Goal: Information Seeking & Learning: Check status

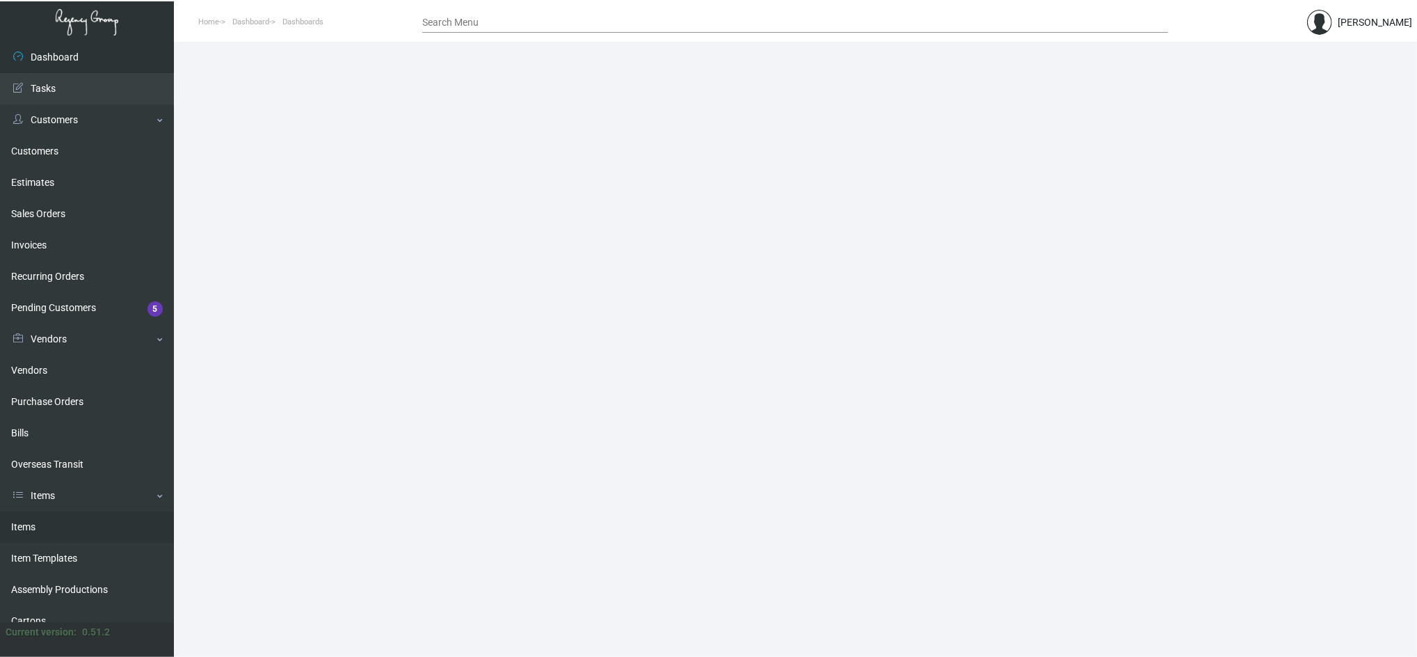
click at [65, 525] on link "Items" at bounding box center [87, 526] width 174 height 31
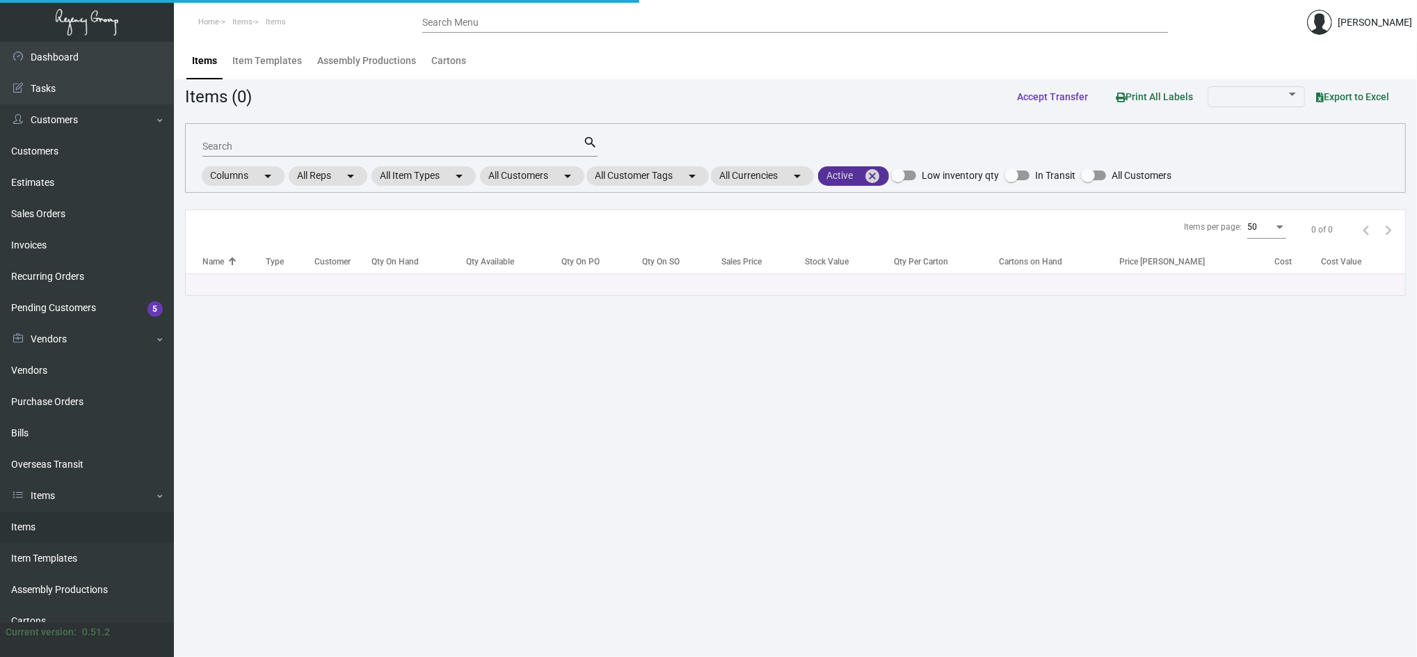
click at [881, 179] on mat-icon "cancel" at bounding box center [872, 176] width 17 height 17
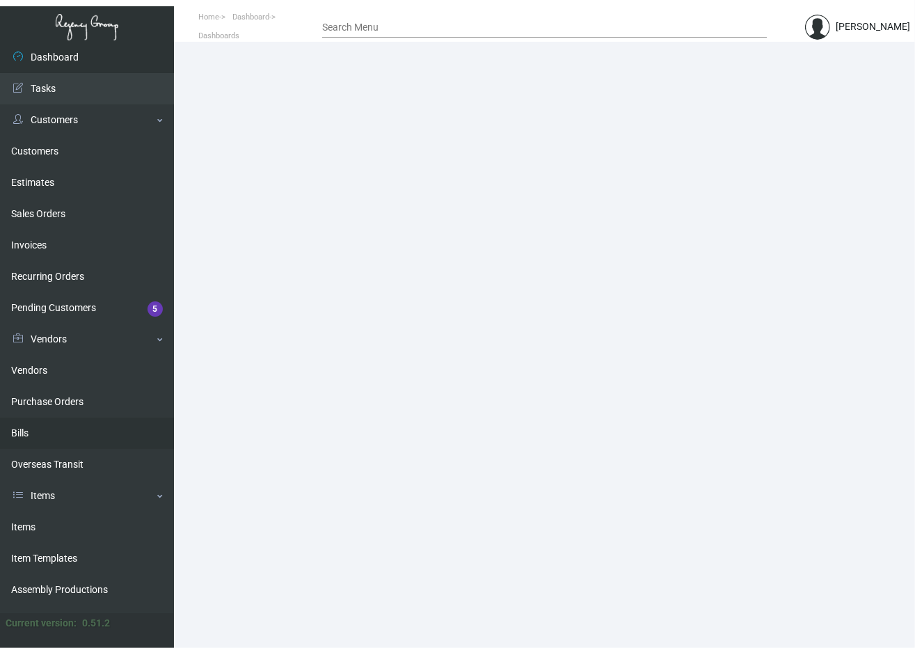
scroll to position [117, 0]
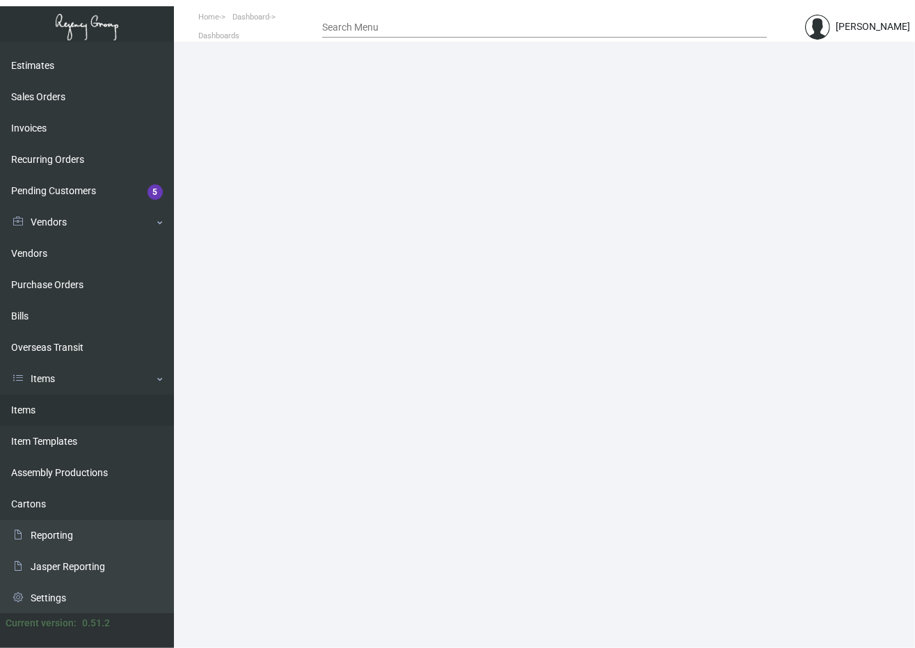
click at [36, 413] on link "Items" at bounding box center [87, 409] width 174 height 31
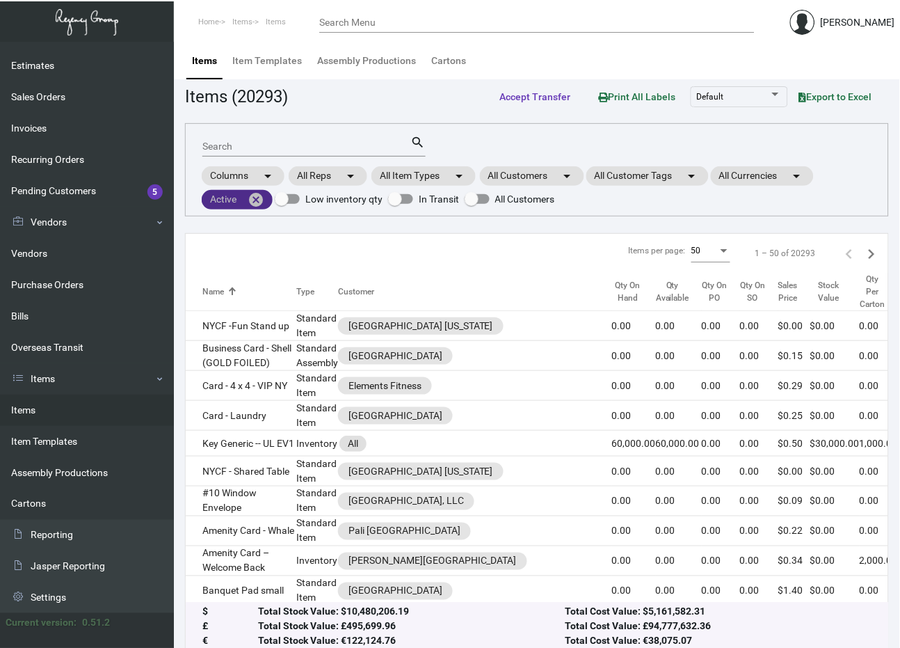
click at [257, 199] on mat-icon "cancel" at bounding box center [256, 199] width 17 height 17
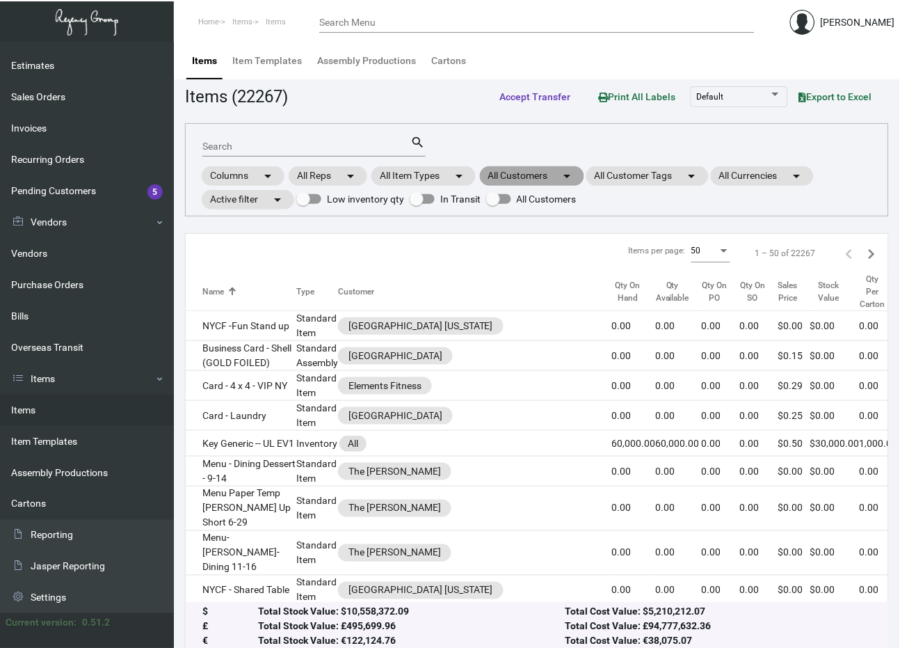
click at [573, 177] on mat-icon "arrow_drop_down" at bounding box center [567, 176] width 17 height 17
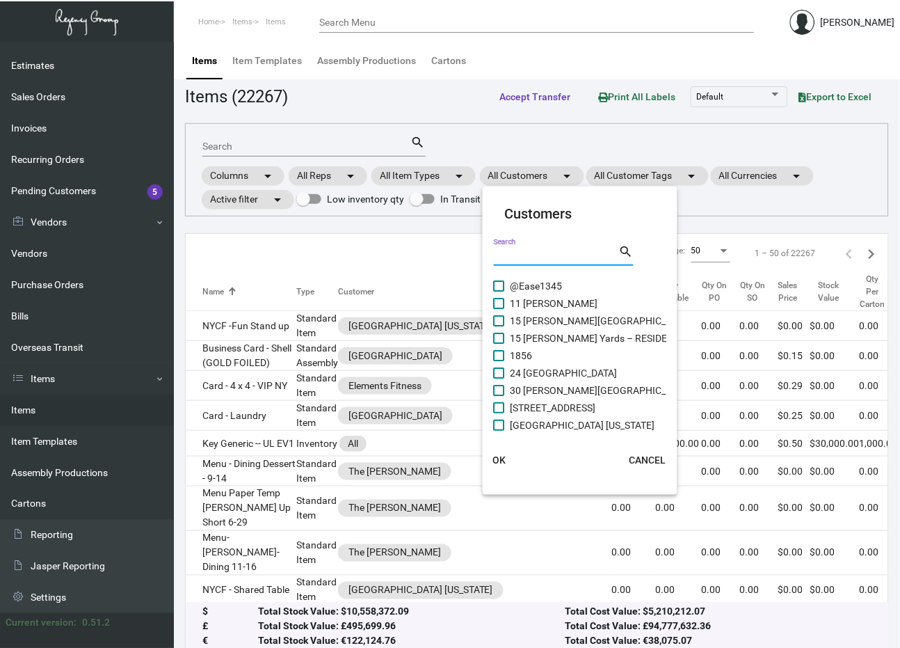
click at [545, 253] on input "Search" at bounding box center [556, 255] width 125 height 11
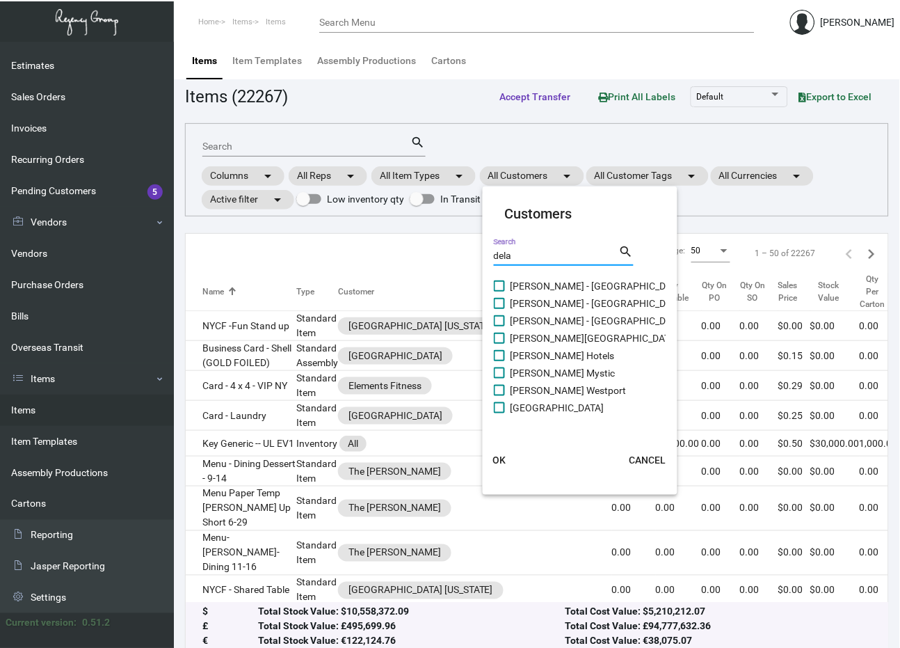
type input "dela"
click at [570, 369] on span "[PERSON_NAME] Mystic" at bounding box center [563, 373] width 105 height 17
click at [499, 378] on input "[PERSON_NAME] Mystic" at bounding box center [499, 378] width 1 height 1
checkbox input "true"
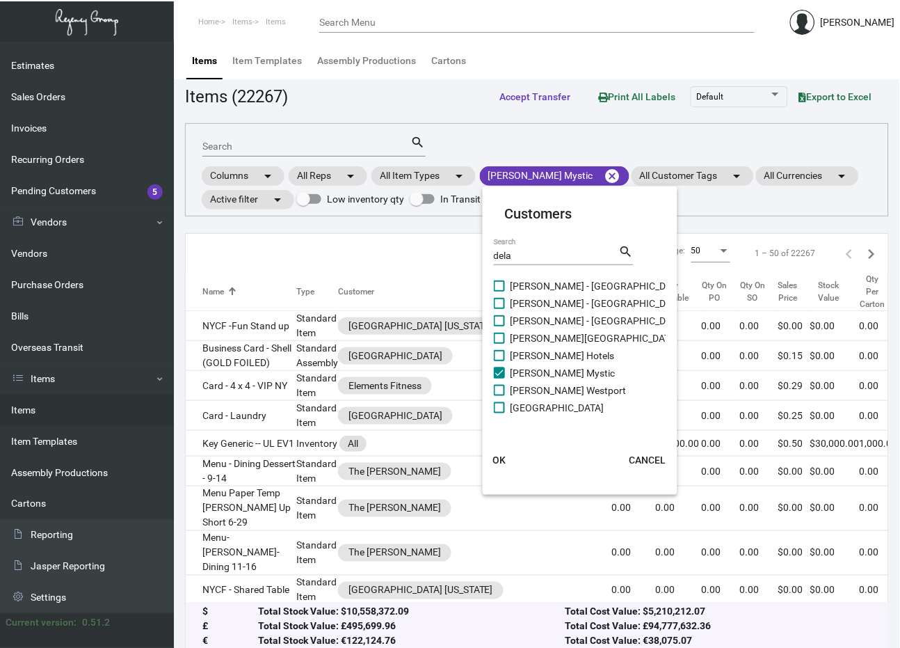
click at [498, 462] on span "OK" at bounding box center [499, 459] width 13 height 11
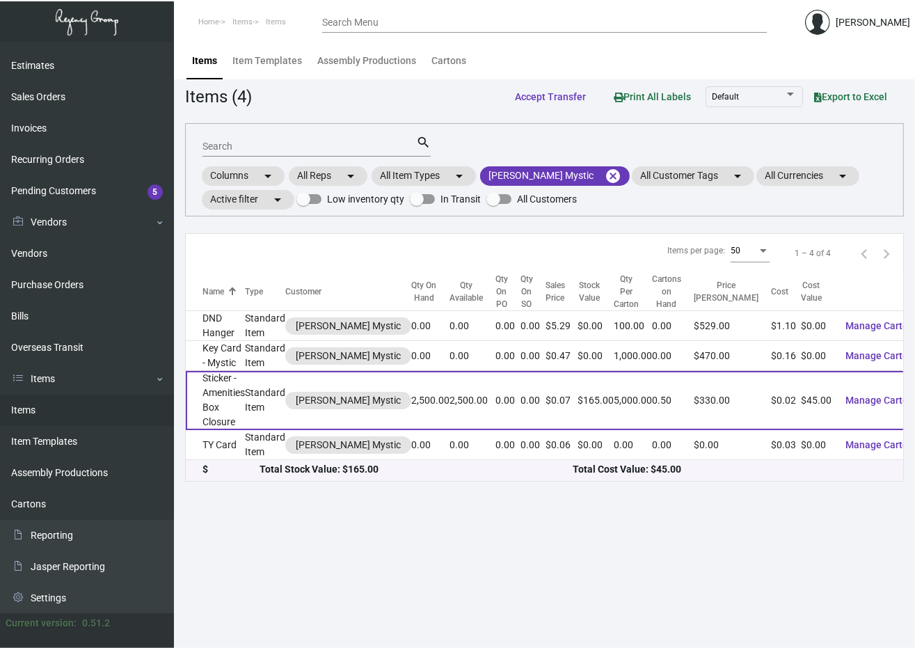
click at [243, 387] on td "Sticker - Amenities Box Closure" at bounding box center [215, 400] width 59 height 59
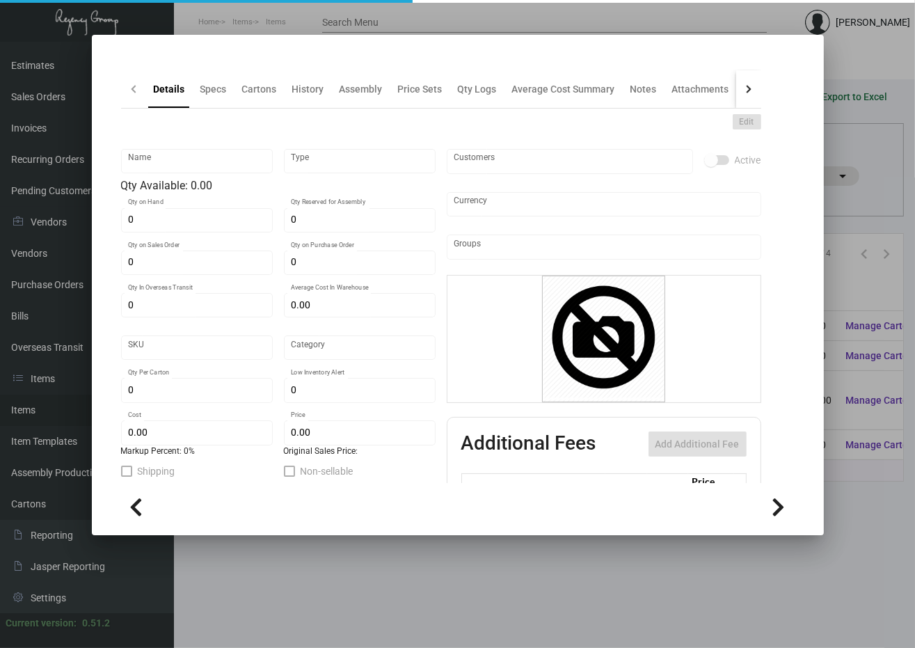
type input "Sticker - Amenities Box Closure"
type input "Standard Item"
type input "2,500"
type input "$ 0.036"
type input "Standard"
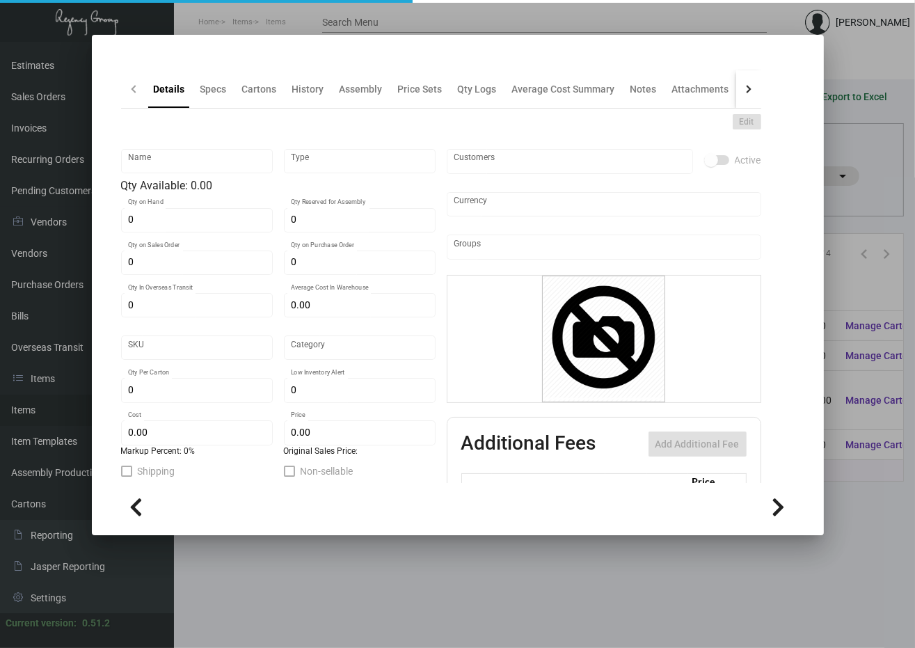
type input "5,000"
type input "$ 0.018"
type input "$ 0.066"
checkbox input "true"
type input "United States Dollar $"
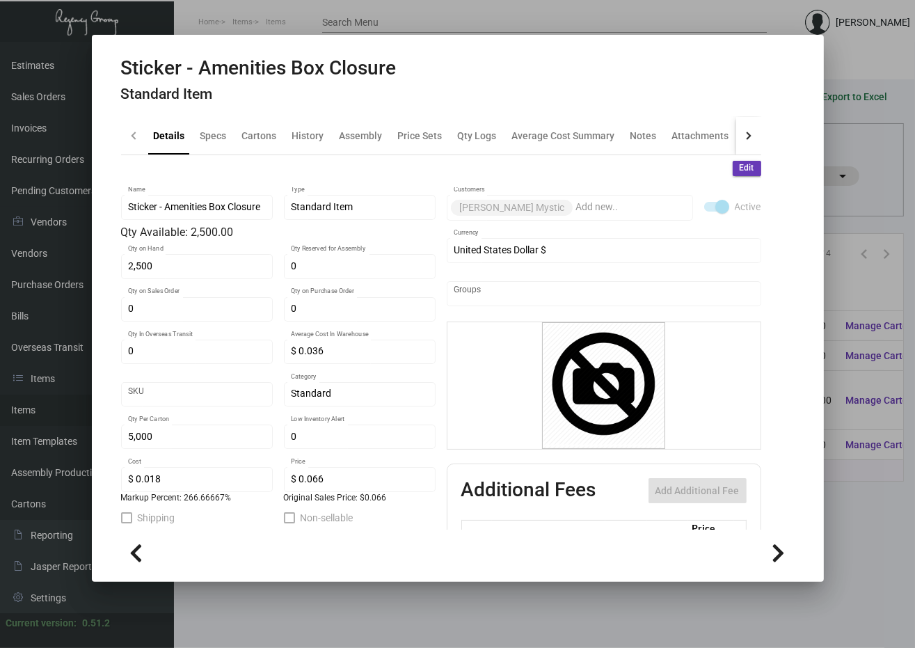
click at [313, 98] on h4 "Standard Item" at bounding box center [258, 94] width 275 height 17
click at [304, 127] on div "History" at bounding box center [308, 135] width 43 height 33
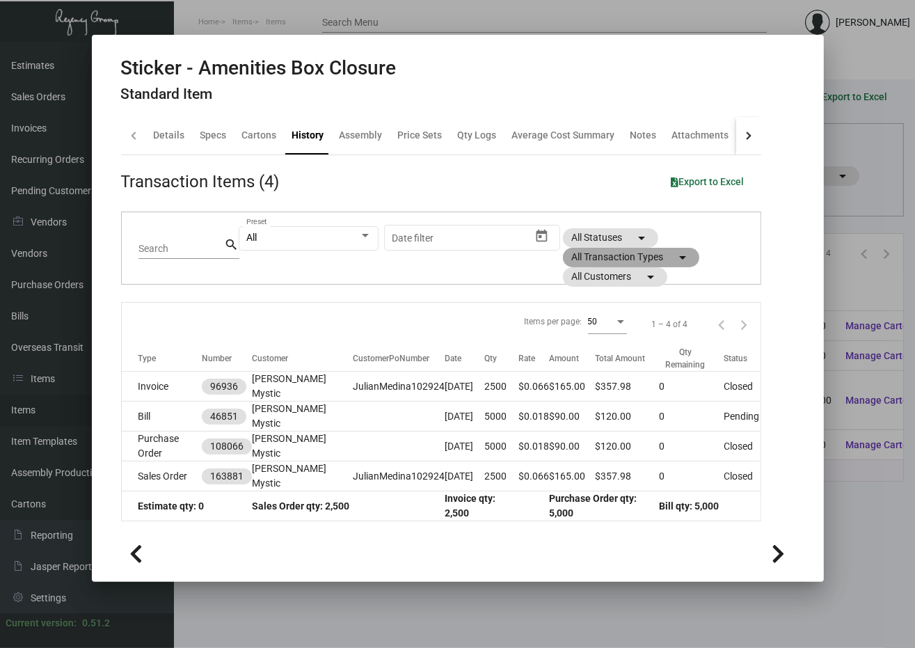
click at [593, 256] on mat-chip "All Transaction Types arrow_drop_down" at bounding box center [631, 257] width 136 height 19
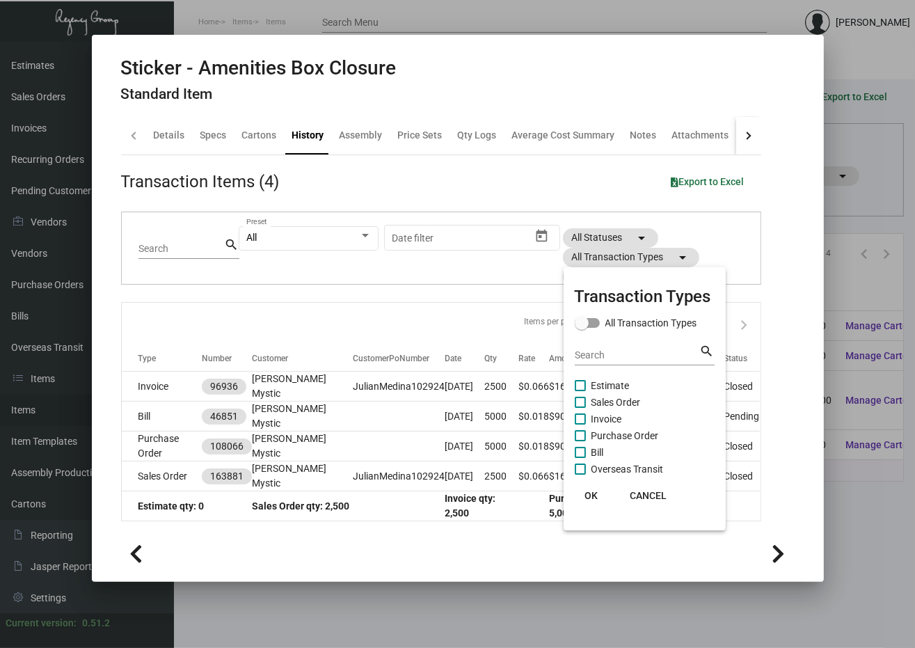
click at [634, 435] on span "Purchase Order" at bounding box center [624, 435] width 67 height 17
click at [580, 441] on input "Purchase Order" at bounding box center [579, 441] width 1 height 1
checkbox input "true"
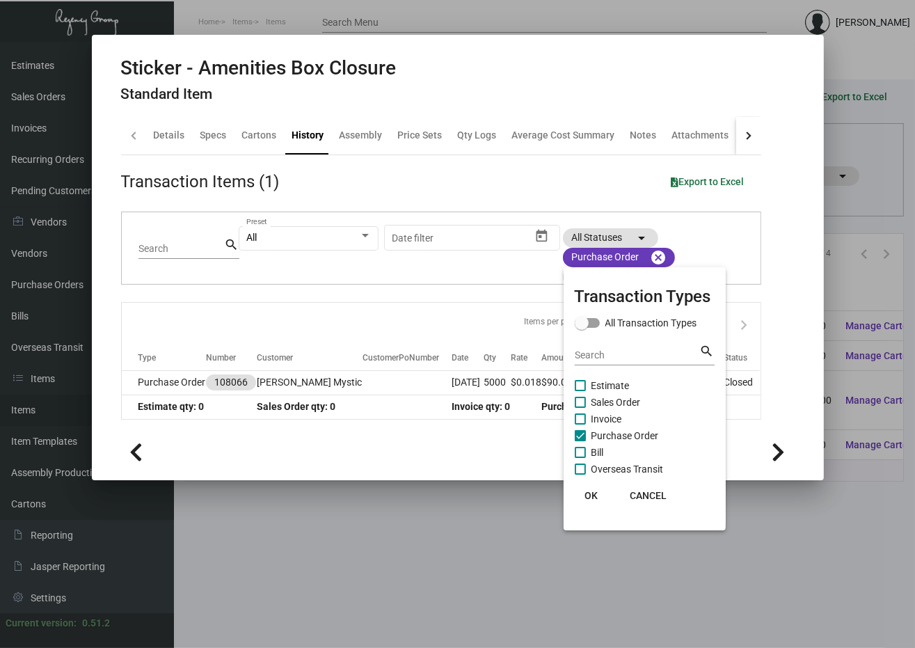
click at [260, 53] on div at bounding box center [457, 324] width 915 height 648
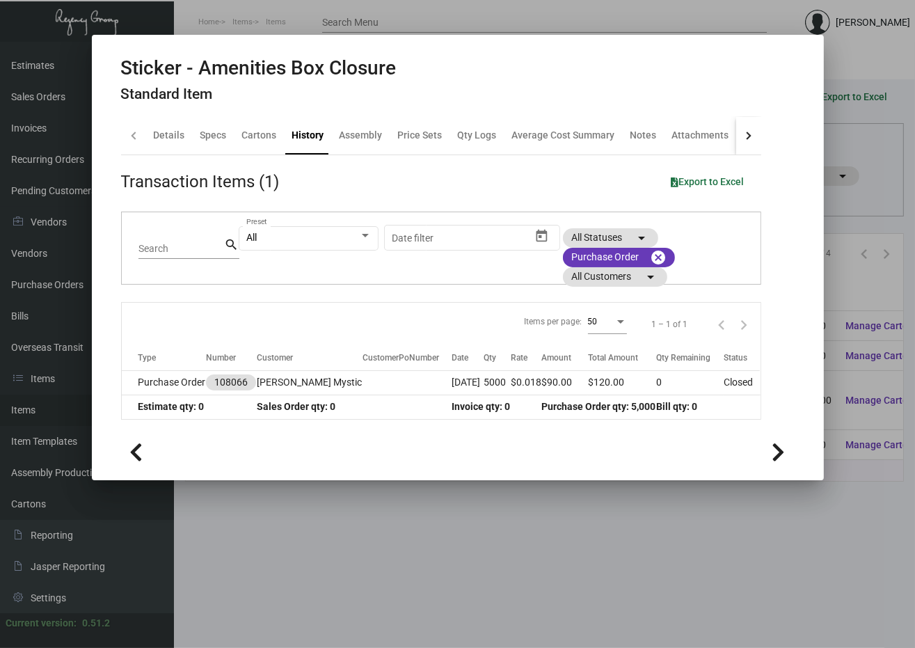
click at [265, 58] on h2 "Sticker - Amenities Box Closure" at bounding box center [258, 68] width 275 height 24
copy h2 "Sticker - Amenities Box Closure"
click at [447, 511] on div at bounding box center [457, 324] width 915 height 648
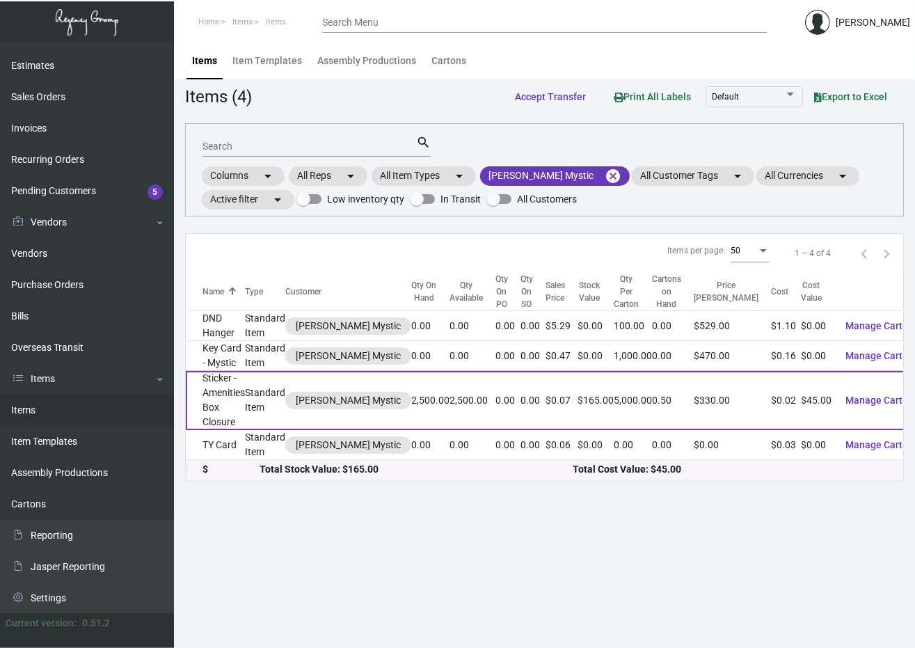
click at [235, 403] on td "Sticker - Amenities Box Closure" at bounding box center [215, 400] width 59 height 59
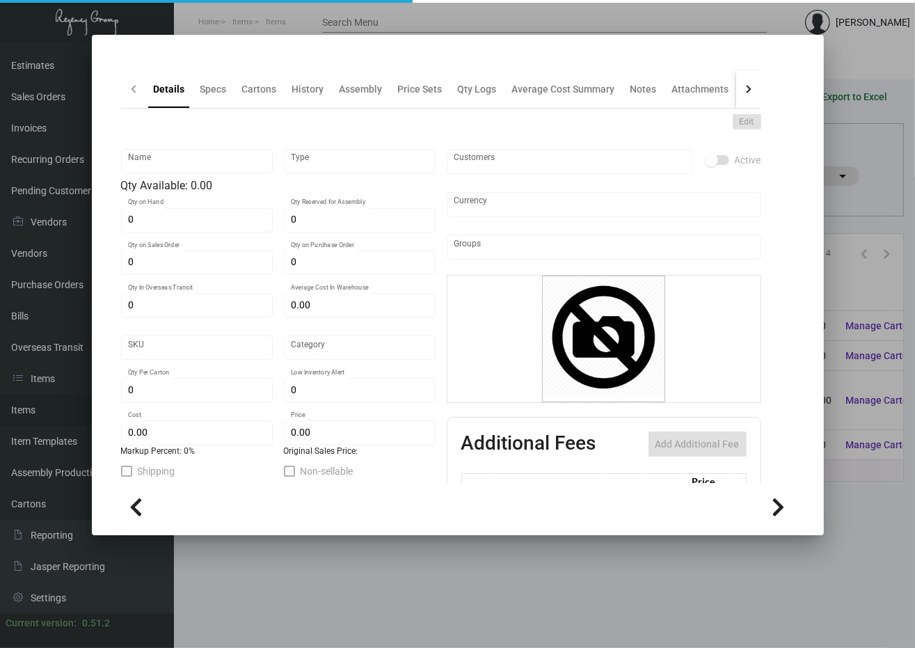
type input "Sticker - Amenities Box Closure"
type input "Standard Item"
type input "2,500"
type input "$ 0.036"
type input "Standard"
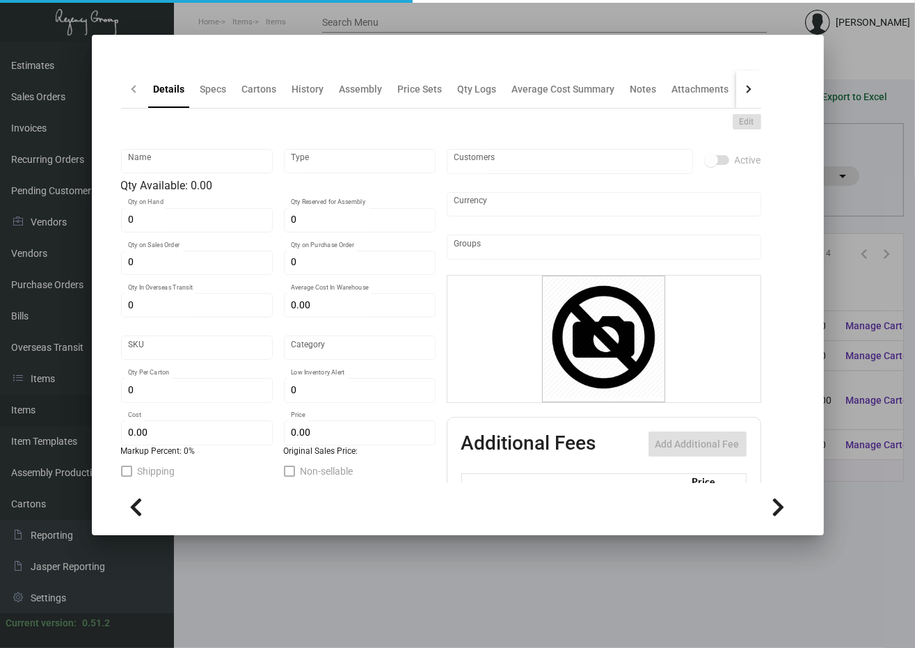
type input "5,000"
type input "$ 0.018"
type input "$ 0.066"
checkbox input "true"
type input "United States Dollar $"
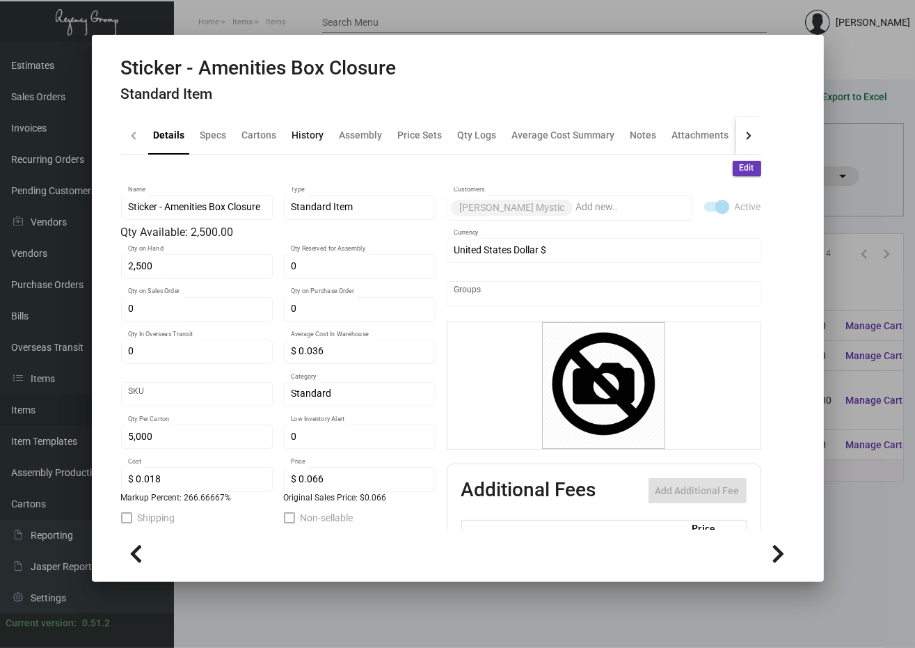
click at [308, 136] on div "History" at bounding box center [308, 135] width 32 height 15
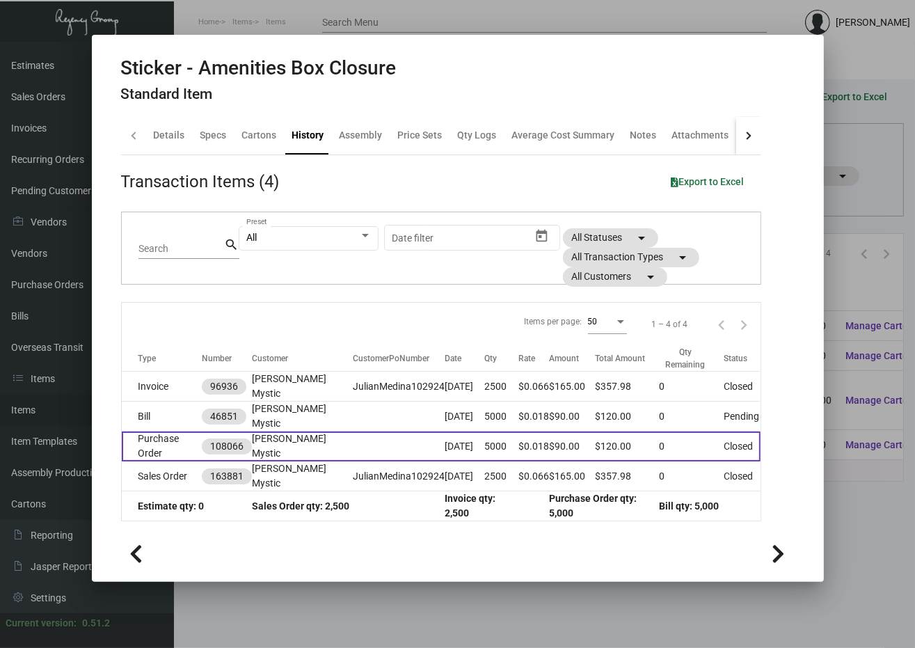
click at [188, 431] on td "Purchase Order" at bounding box center [162, 446] width 81 height 30
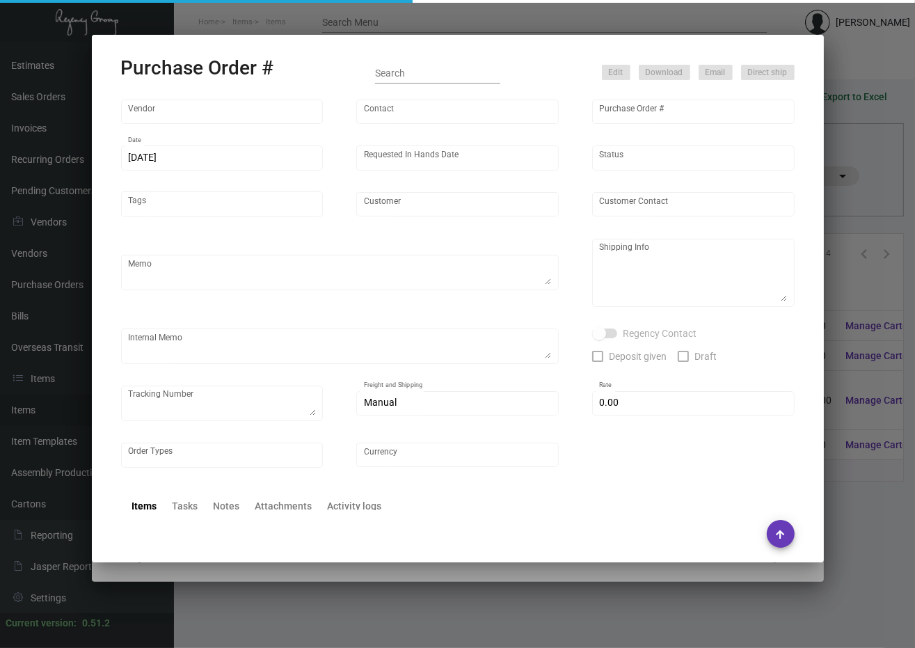
type input "AmeriCAL Inc."
type input "Send Orders"
type input "108066"
type input "[DATE]"
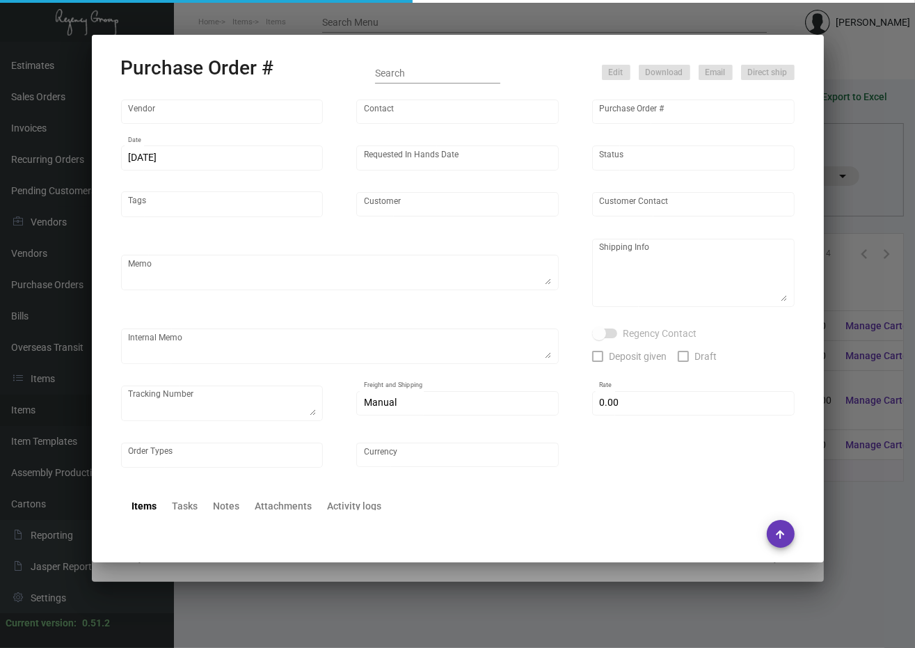
type input "[PERSON_NAME] Mystic"
type textarea ""Please send proof for approval to [EMAIL_ADDRESS][DOMAIN_NAME] with me cc'd. *…"
type textarea "Regency Group NJ - [PERSON_NAME] [STREET_ADDRESS]"
type textarea "Total Order will be split delivery of 2500pcs to each property from the NJ ware…"
checkbox input "true"
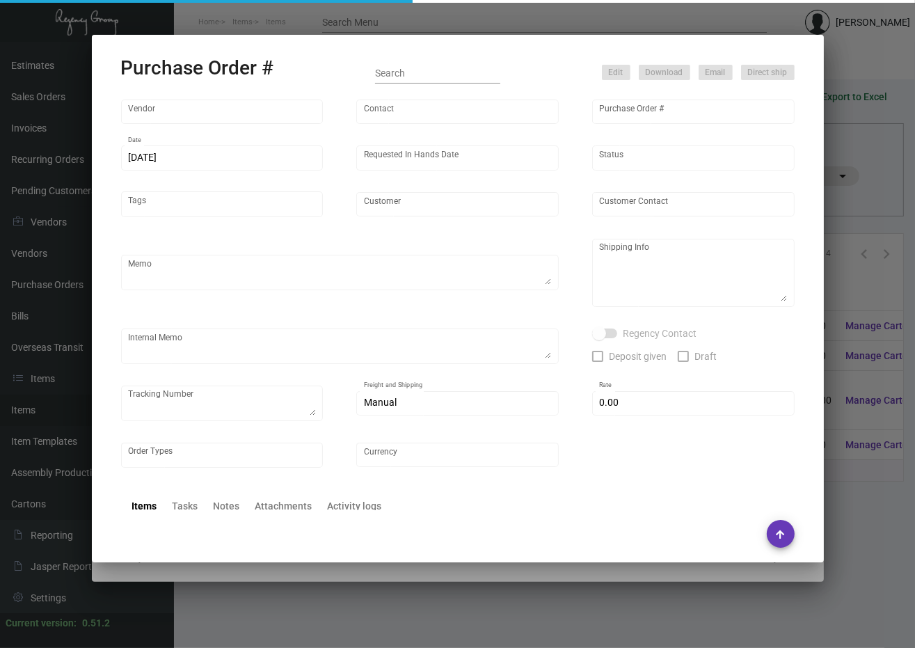
type textarea "1Z1AY2760392703730"
type input "$ 0.00"
type input "United States Dollar $"
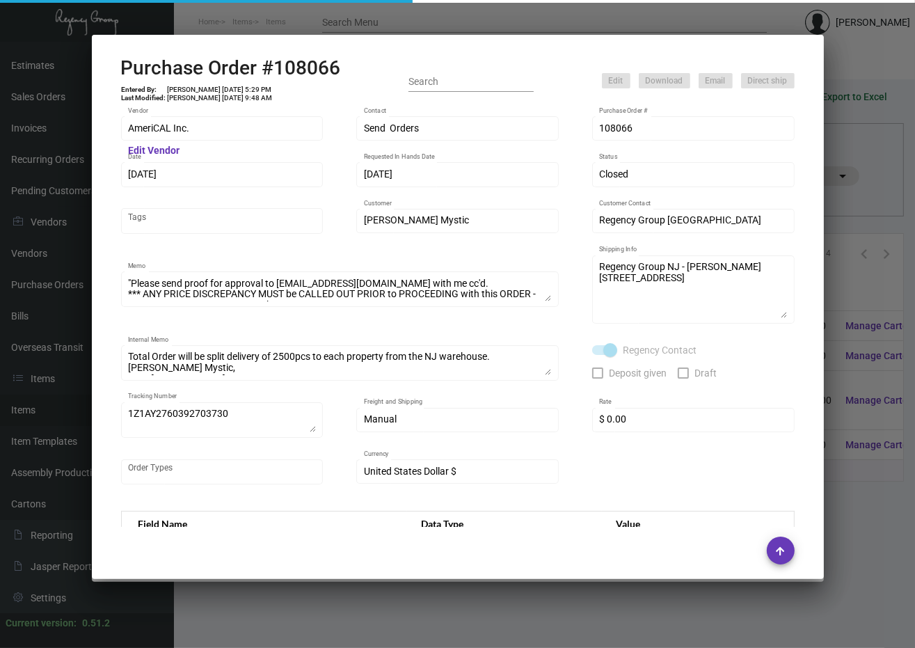
click at [287, 65] on h2 "Purchase Order #108066" at bounding box center [231, 68] width 220 height 24
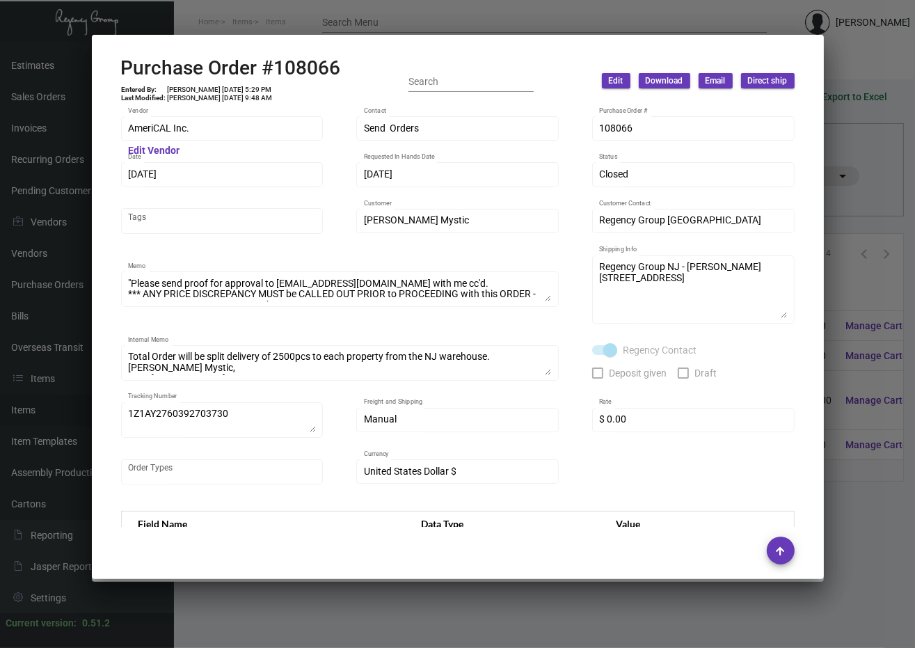
click at [287, 65] on h2 "Purchase Order #108066" at bounding box center [231, 68] width 220 height 24
copy h2 "108066"
click at [783, 151] on div "AmeriCAL Inc. Vendor Edit Vendor Send Orders Contact 108066 Purchase Order # [D…" at bounding box center [457, 316] width 707 height 421
click at [235, 88] on td "[PERSON_NAME] [DATE] 5:29 PM" at bounding box center [220, 90] width 106 height 8
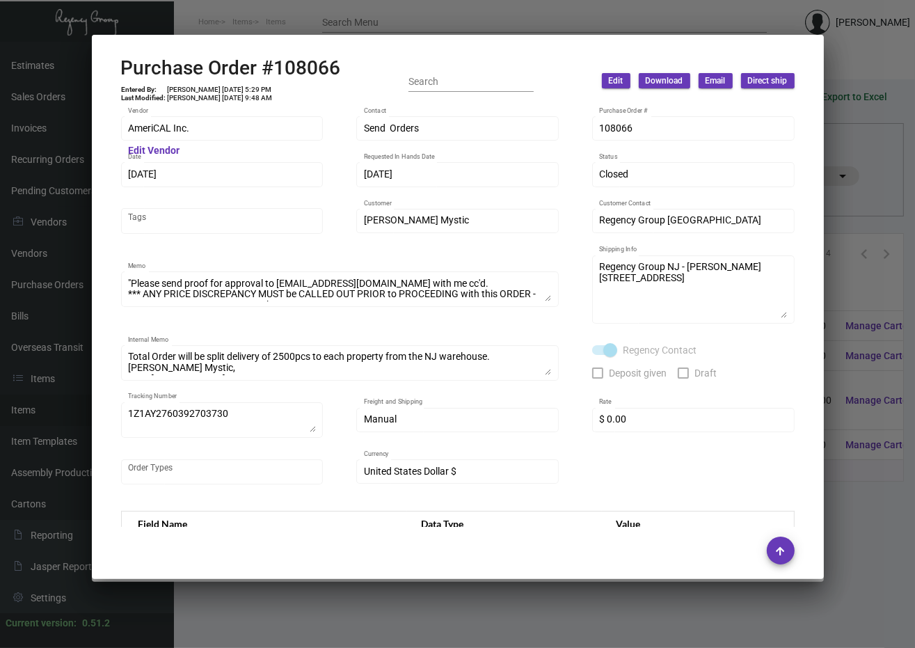
click at [235, 88] on td "[PERSON_NAME] [DATE] 5:29 PM" at bounding box center [220, 90] width 106 height 8
copy td "[PERSON_NAME] [DATE] 5:29 PM"
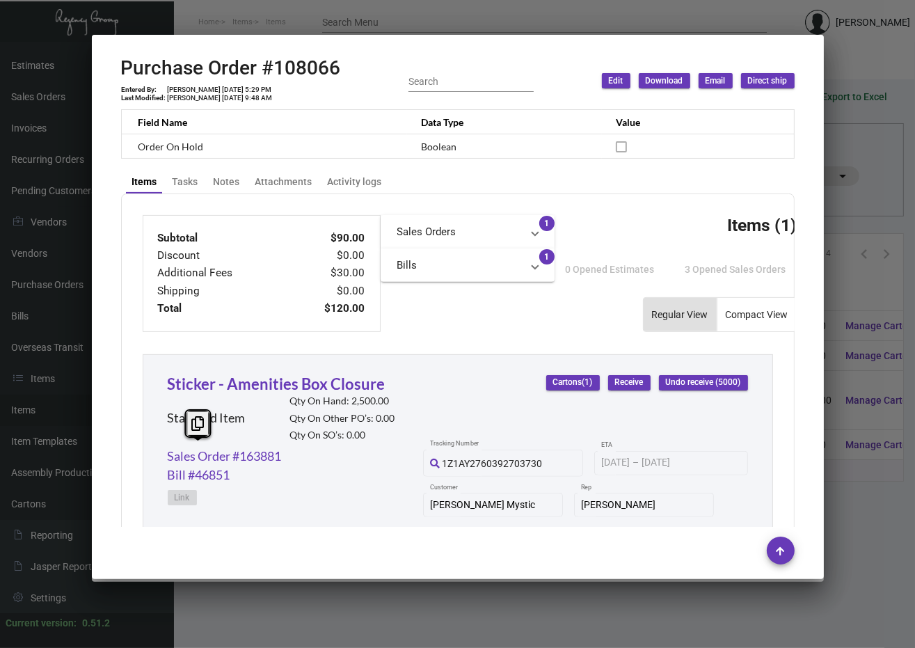
scroll to position [770, 0]
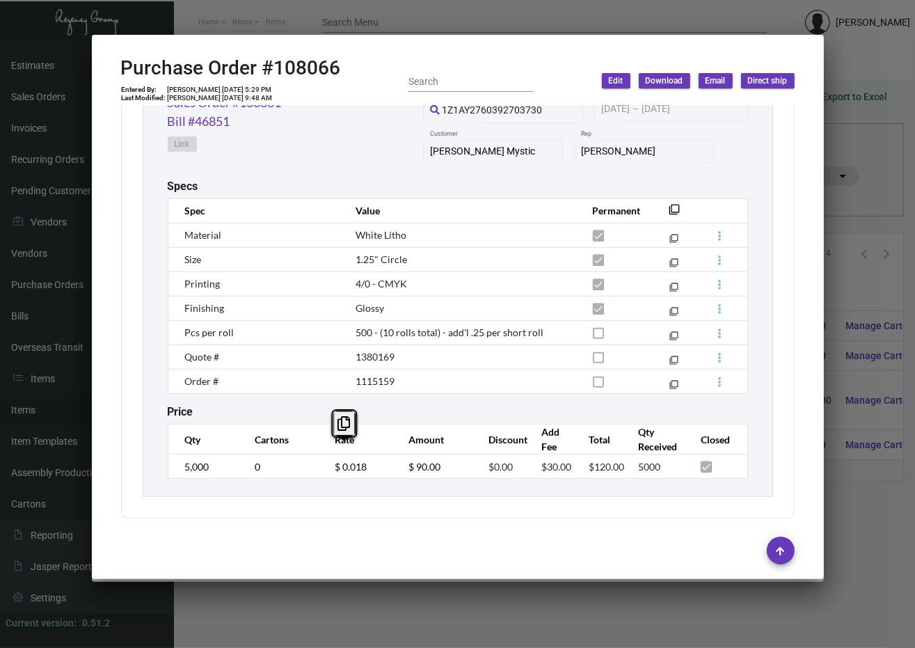
click at [663, 19] on div at bounding box center [457, 324] width 915 height 648
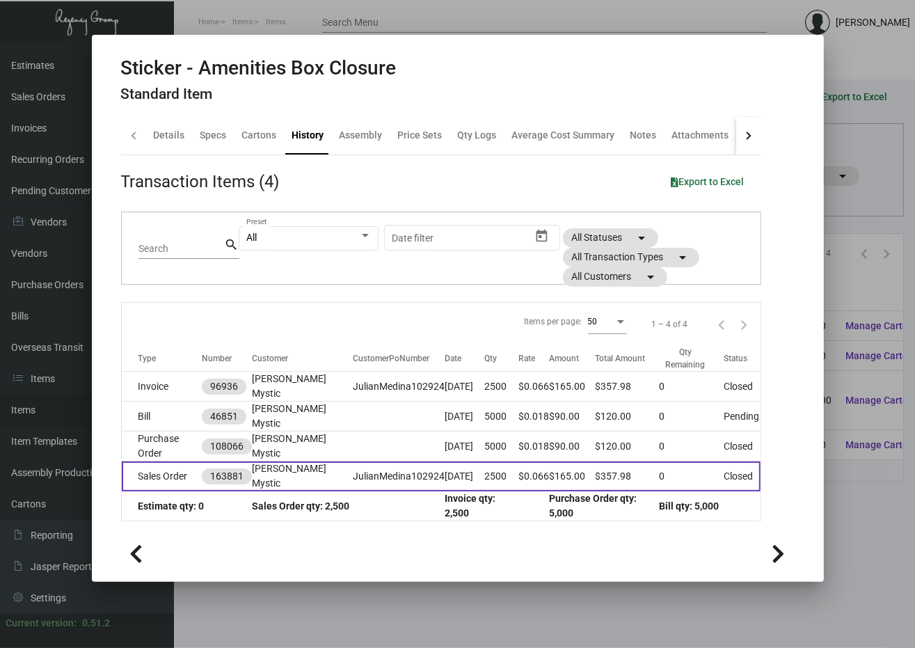
click at [172, 463] on td "Sales Order" at bounding box center [162, 476] width 81 height 30
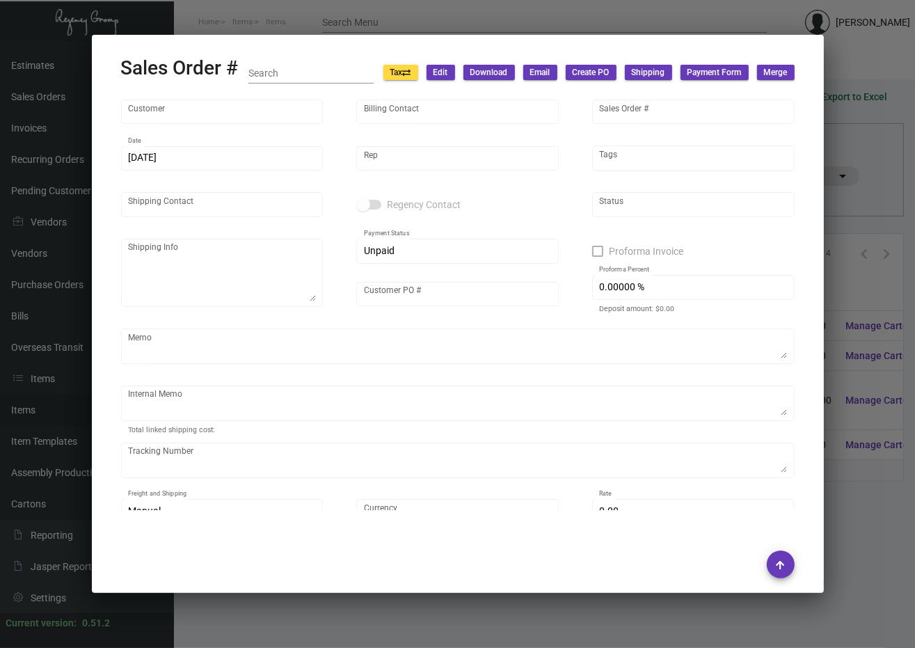
type input "[PERSON_NAME] Mystic"
type input "[PERSON_NAME]"
type input "163881"
type input "[DATE]"
type input "[PERSON_NAME]"
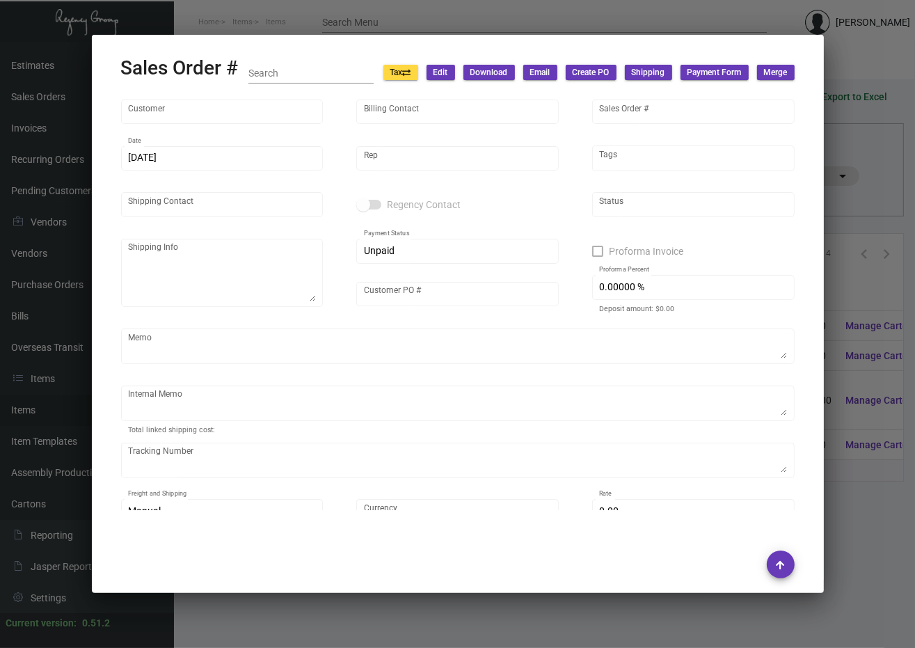
type input "[PERSON_NAME]"
type textarea "[PERSON_NAME] Mystic - [PERSON_NAME] [STREET_ADDRESS]"
type input "JulianMedina102924"
type textarea "TY Card - Label provided to vendor to ship to hotel. UPS Ground Cost $11.30 sti…"
type input "United States Dollar $"
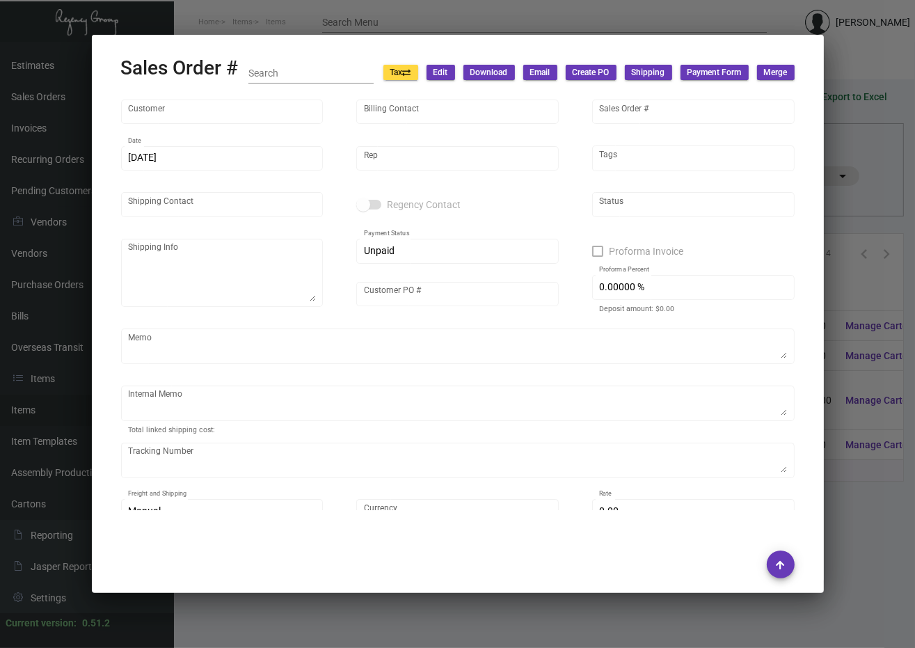
type input "$ 42.98"
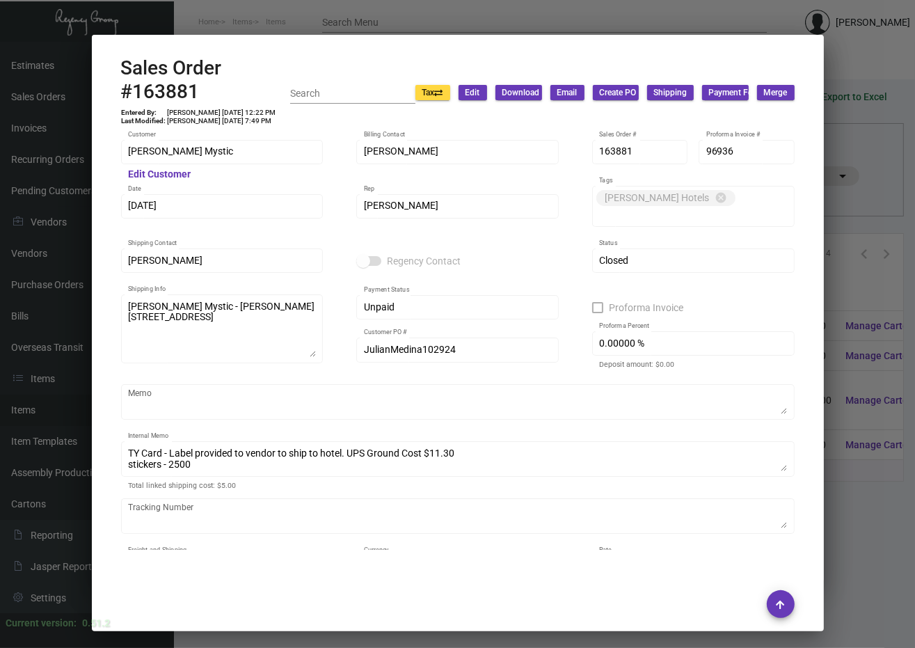
click at [157, 83] on h2 "Sales Order #163881" at bounding box center [206, 79] width 170 height 47
copy h2 "163881"
click at [616, 58] on div "Sales Order #163881 Entered By: [PERSON_NAME] [DATE] 12:22 PM Last Modified: [P…" at bounding box center [457, 92] width 673 height 72
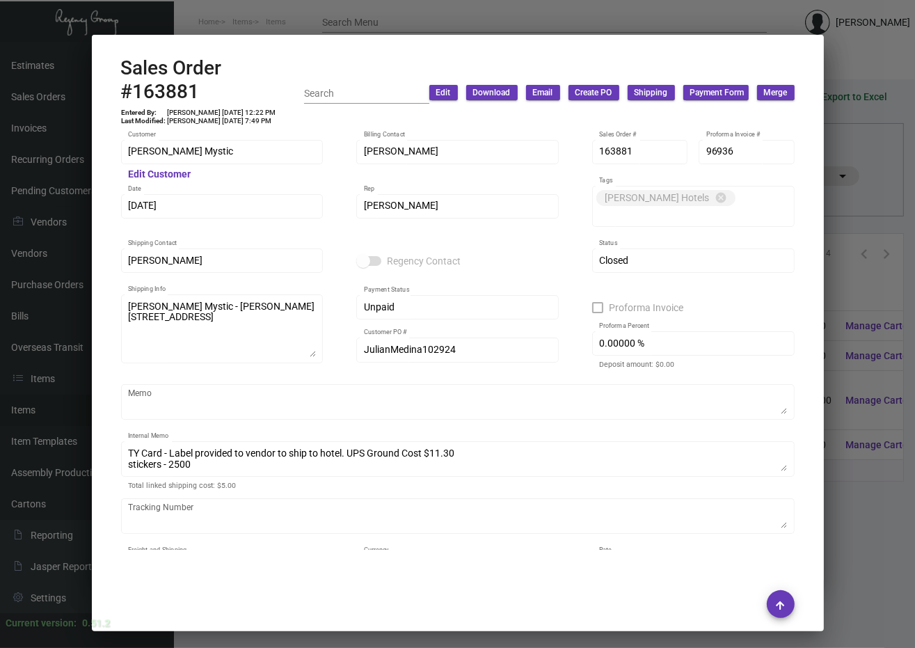
click at [202, 109] on td "[PERSON_NAME] [DATE] 12:22 PM" at bounding box center [222, 113] width 110 height 8
click at [202, 109] on div "Sales Order #163881 Entered By: [PERSON_NAME] [DATE] 12:22 PM Last Modified: [P…" at bounding box center [212, 92] width 183 height 72
copy div "Sales Order #163881 Entered By: [PERSON_NAME] [DATE] 12:22 PM"
click at [748, 2] on div at bounding box center [457, 324] width 915 height 648
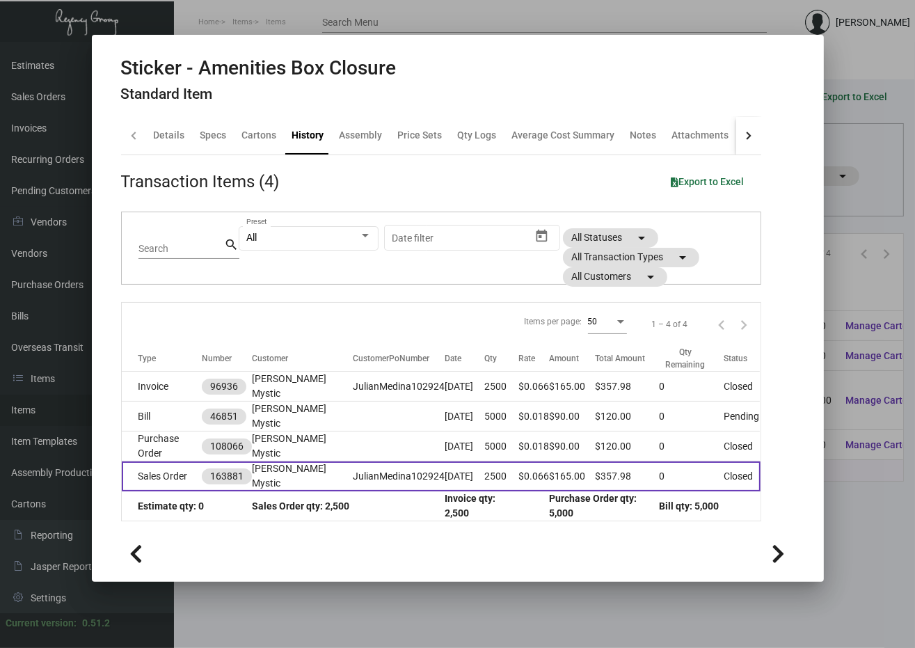
click at [171, 461] on td "Sales Order" at bounding box center [162, 476] width 81 height 30
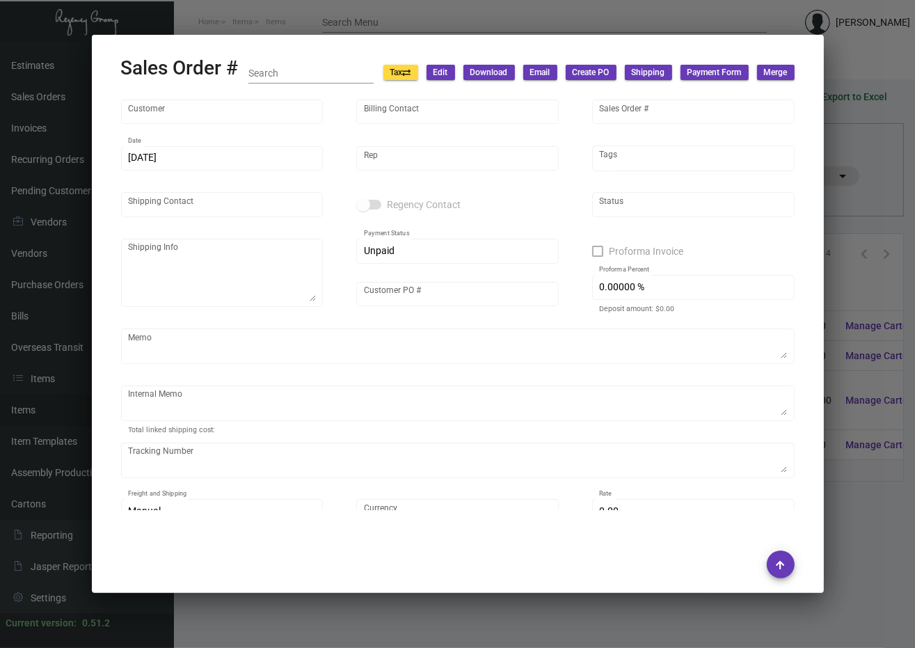
type input "[PERSON_NAME] Mystic"
type input "[PERSON_NAME]"
type input "163881"
type input "[DATE]"
type input "[PERSON_NAME]"
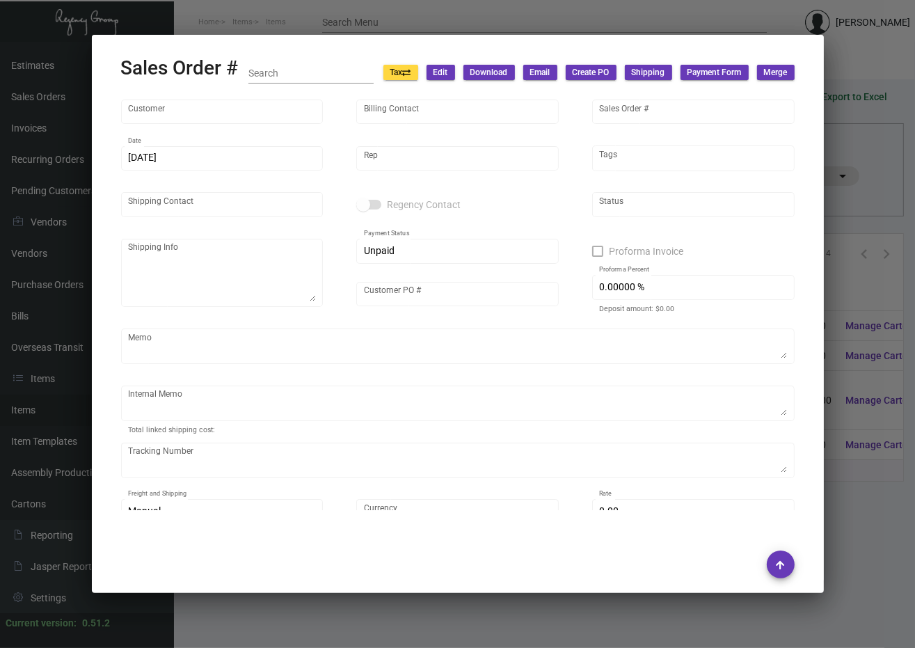
type input "[PERSON_NAME]"
type textarea "[PERSON_NAME] Mystic - [PERSON_NAME] [STREET_ADDRESS]"
type input "JulianMedina102924"
type textarea "TY Card - Label provided to vendor to ship to hotel. UPS Ground Cost $11.30 sti…"
type input "United States Dollar $"
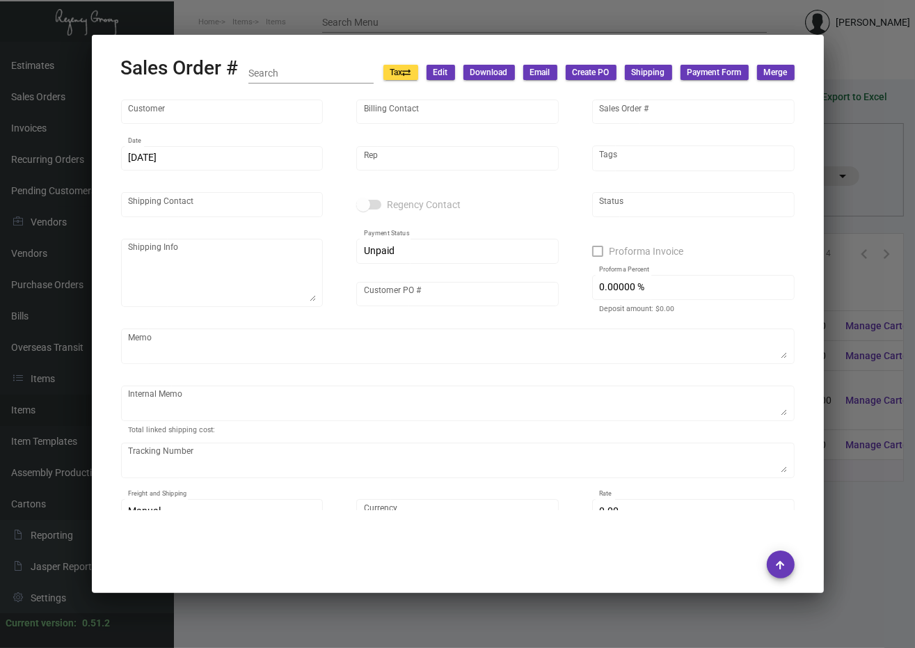
type input "$ 42.98"
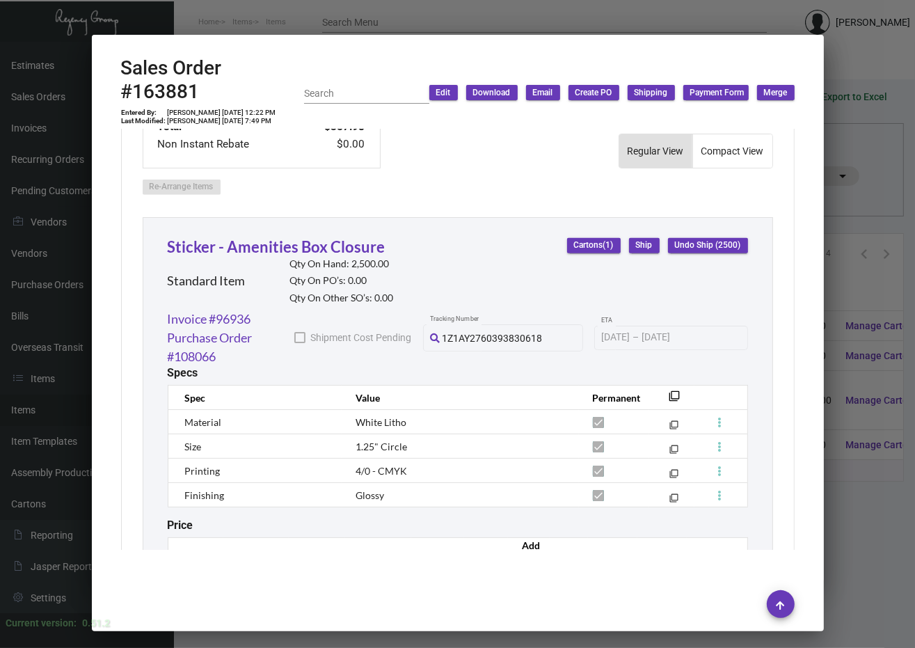
scroll to position [898, 0]
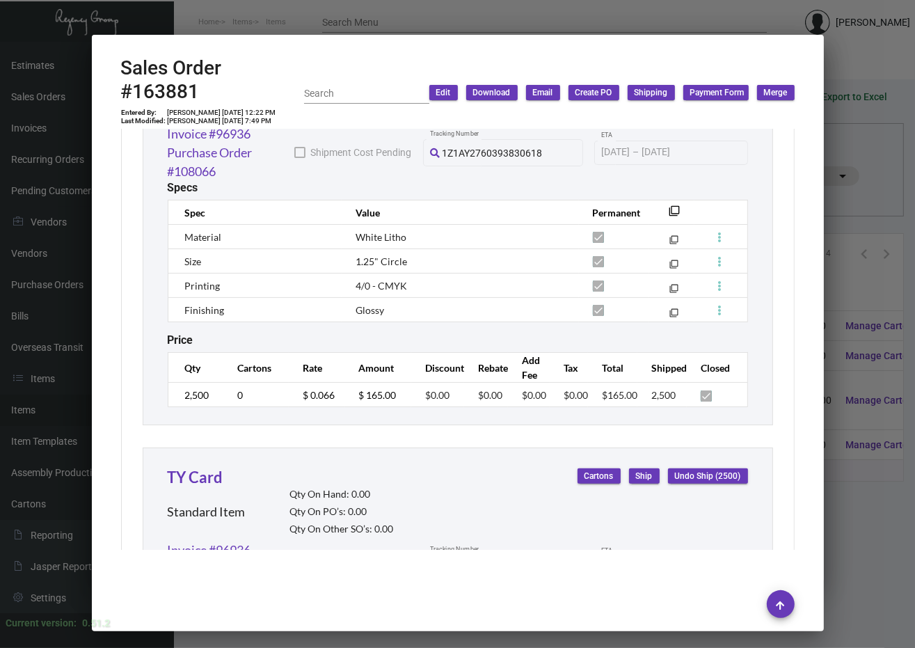
click at [698, 38] on mat-dialog-container "Sales Order #163881 Entered By: [PERSON_NAME] [DATE] 12:22 PM Last Modified: [P…" at bounding box center [458, 333] width 732 height 596
